Goal: Obtain resource: Download file/media

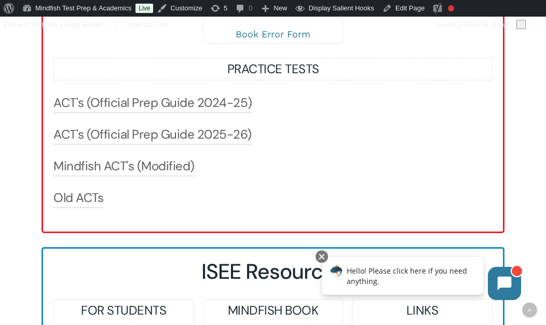
scroll to position [1347, 0]
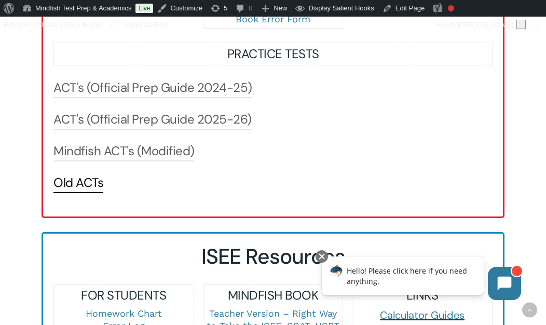
click at [91, 191] on link "Old ACTs" at bounding box center [78, 182] width 50 height 17
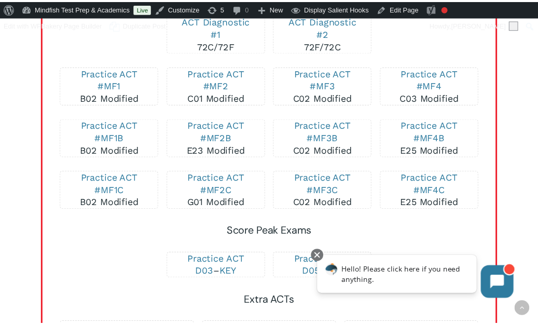
scroll to position [1569, 0]
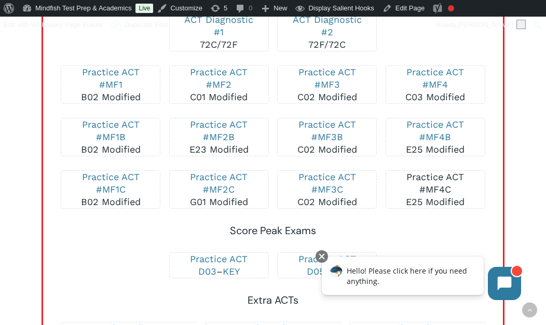
click at [437, 195] on link "Practice ACT #MF4C" at bounding box center [435, 182] width 58 height 23
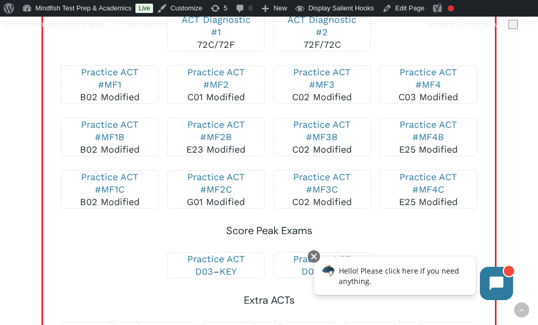
click at [314, 196] on p "Practice ACT #MF3C C02 Modified" at bounding box center [322, 189] width 76 height 37
click at [315, 195] on link "Practice ACT #MF3C" at bounding box center [322, 182] width 58 height 23
